Goal: Transaction & Acquisition: Purchase product/service

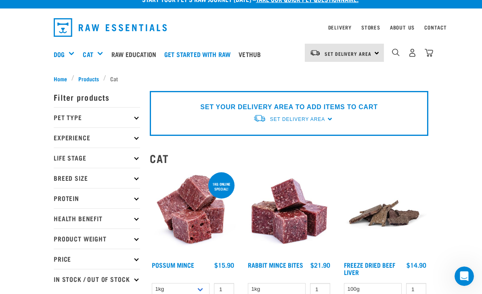
scroll to position [12, 0]
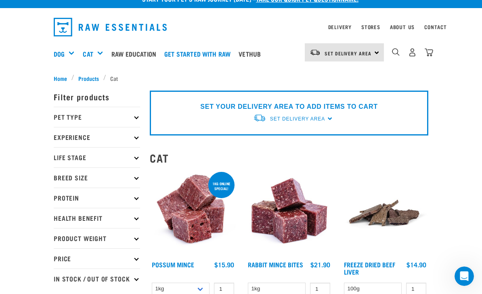
click at [64, 177] on p "Breed Size" at bounding box center [97, 177] width 86 height 20
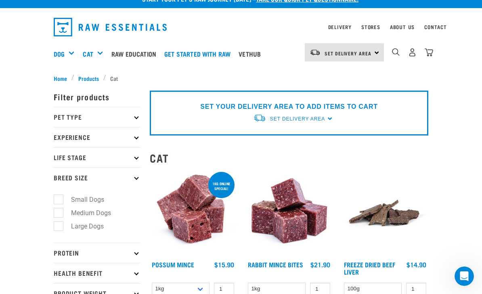
click at [63, 174] on p "Breed Size" at bounding box center [97, 177] width 86 height 20
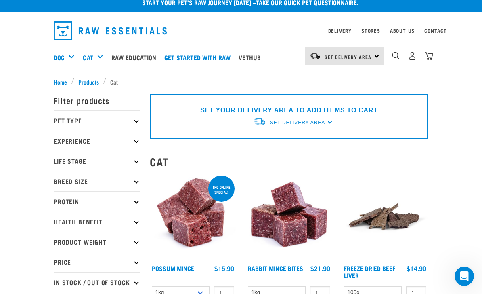
scroll to position [11, 0]
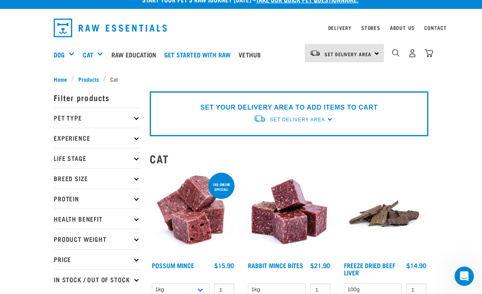
click at [67, 118] on p "Pet Type" at bounding box center [97, 117] width 86 height 20
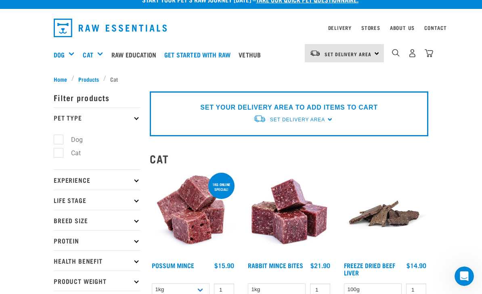
click at [60, 152] on label "Cat" at bounding box center [71, 153] width 26 height 10
click at [59, 152] on input "Cat" at bounding box center [56, 151] width 5 height 5
checkbox input "true"
click at [59, 116] on p "Pet Type" at bounding box center [97, 117] width 86 height 20
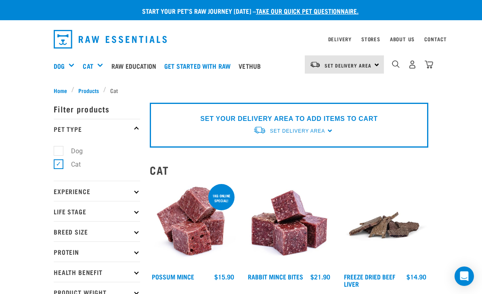
click at [130, 126] on p "Pet Type" at bounding box center [97, 129] width 86 height 20
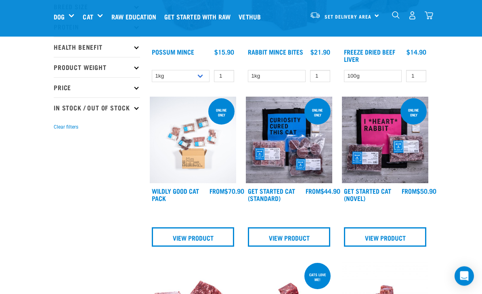
scroll to position [165, 0]
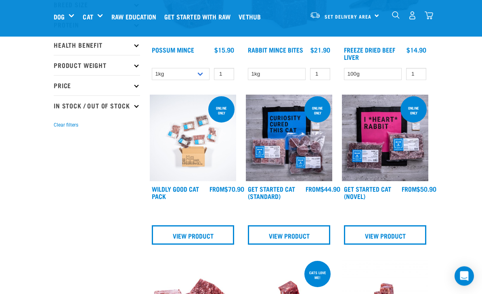
click at [266, 154] on img at bounding box center [289, 138] width 86 height 86
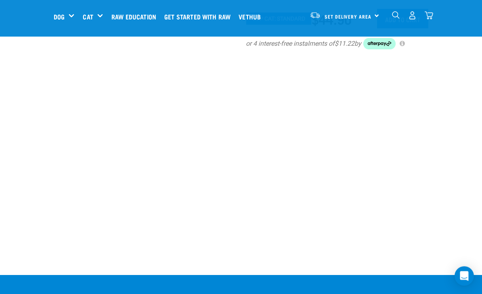
scroll to position [483, 0]
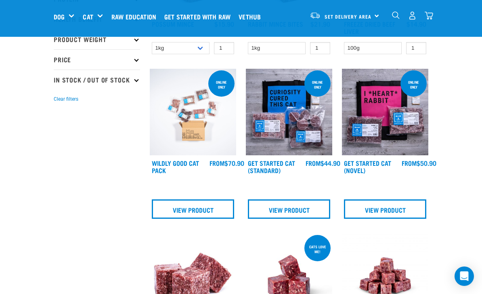
click at [355, 167] on link "Get Started Cat (Novel)" at bounding box center [367, 166] width 47 height 11
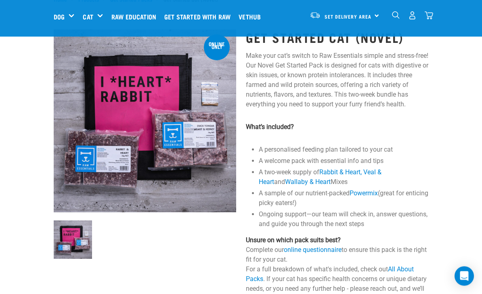
scroll to position [29, 0]
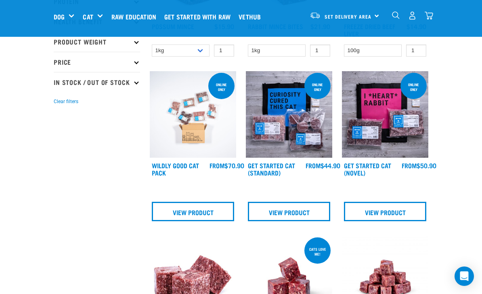
scroll to position [176, 0]
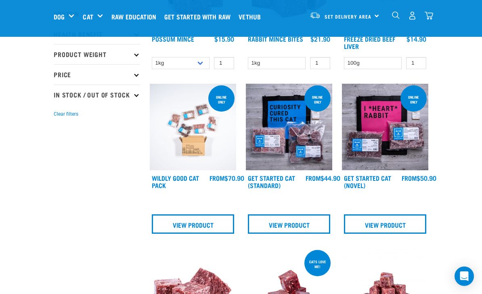
click at [167, 156] on img at bounding box center [193, 127] width 86 height 86
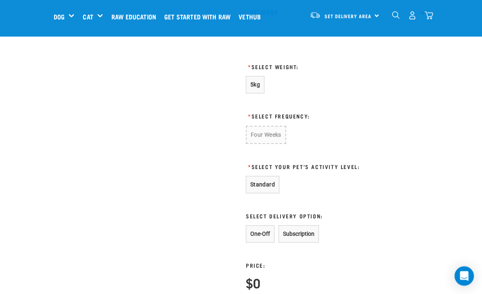
scroll to position [406, 0]
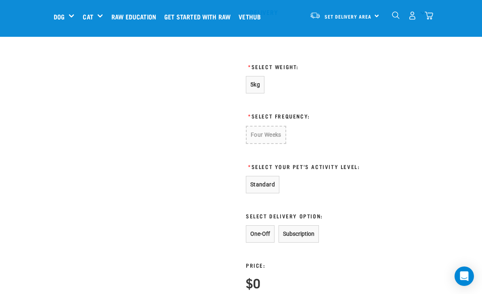
click at [259, 85] on span "5kg" at bounding box center [255, 84] width 10 height 6
click at [261, 135] on button "Four Weeks" at bounding box center [266, 134] width 40 height 17
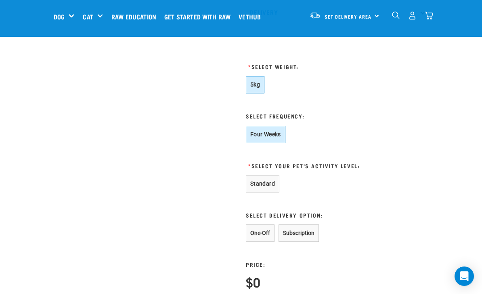
click at [252, 135] on button "Four Weeks" at bounding box center [266, 134] width 40 height 17
click at [256, 138] on button "Four Weeks" at bounding box center [266, 134] width 40 height 17
click at [263, 190] on button "Standard" at bounding box center [263, 183] width 34 height 17
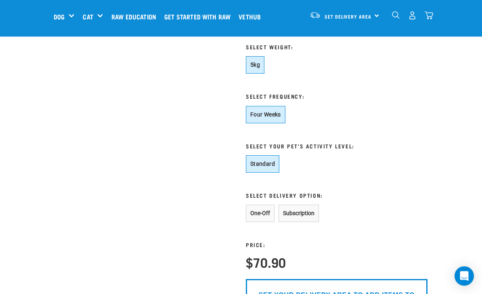
scroll to position [426, 0]
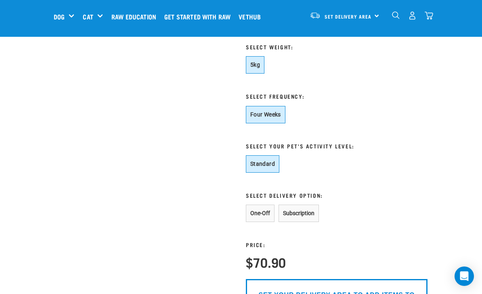
click at [263, 220] on button "One-Off" at bounding box center [260, 212] width 29 height 17
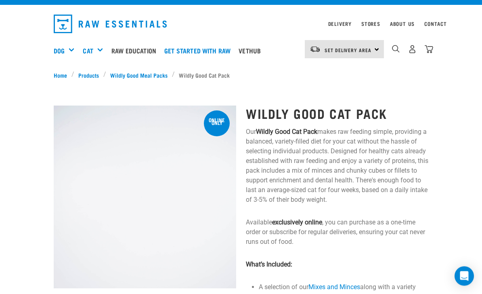
scroll to position [15, 0]
